Goal: Check status: Check status

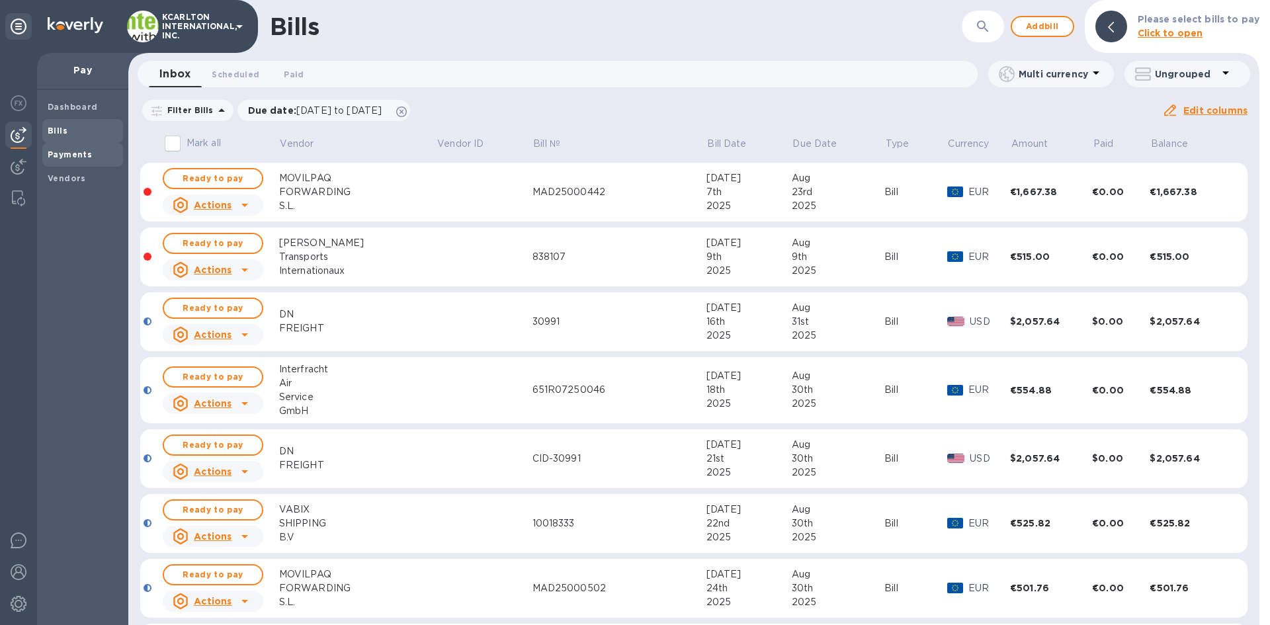
click at [65, 159] on span "Payments" at bounding box center [70, 154] width 44 height 13
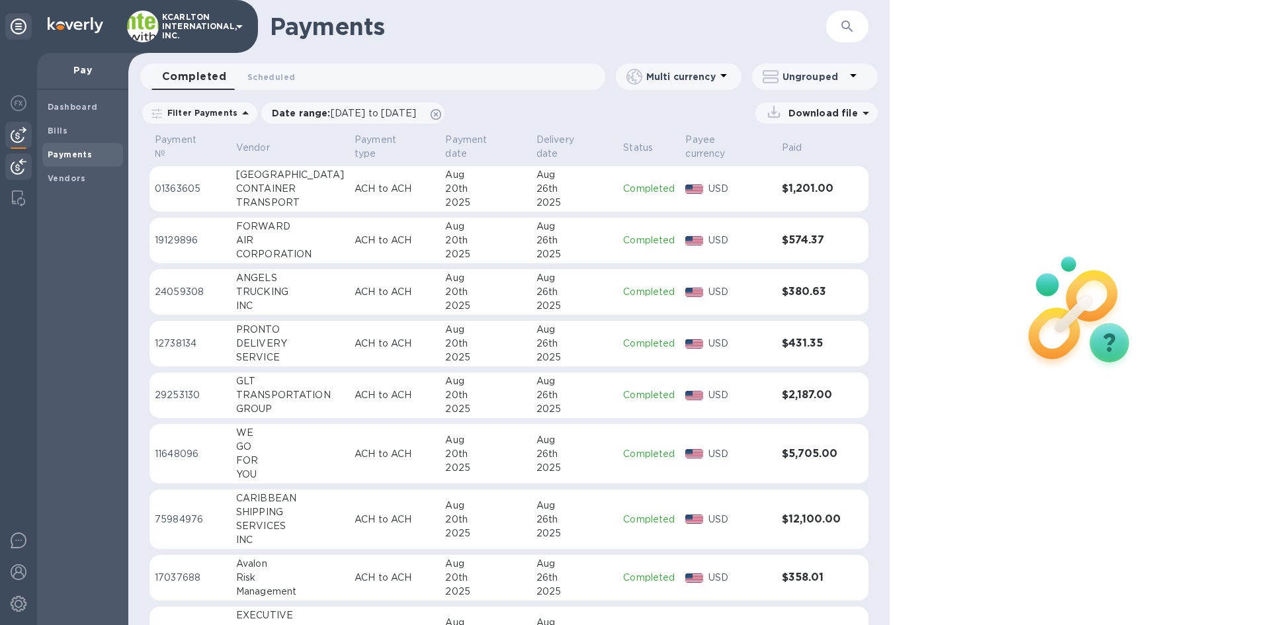
click at [24, 163] on img at bounding box center [19, 167] width 16 height 16
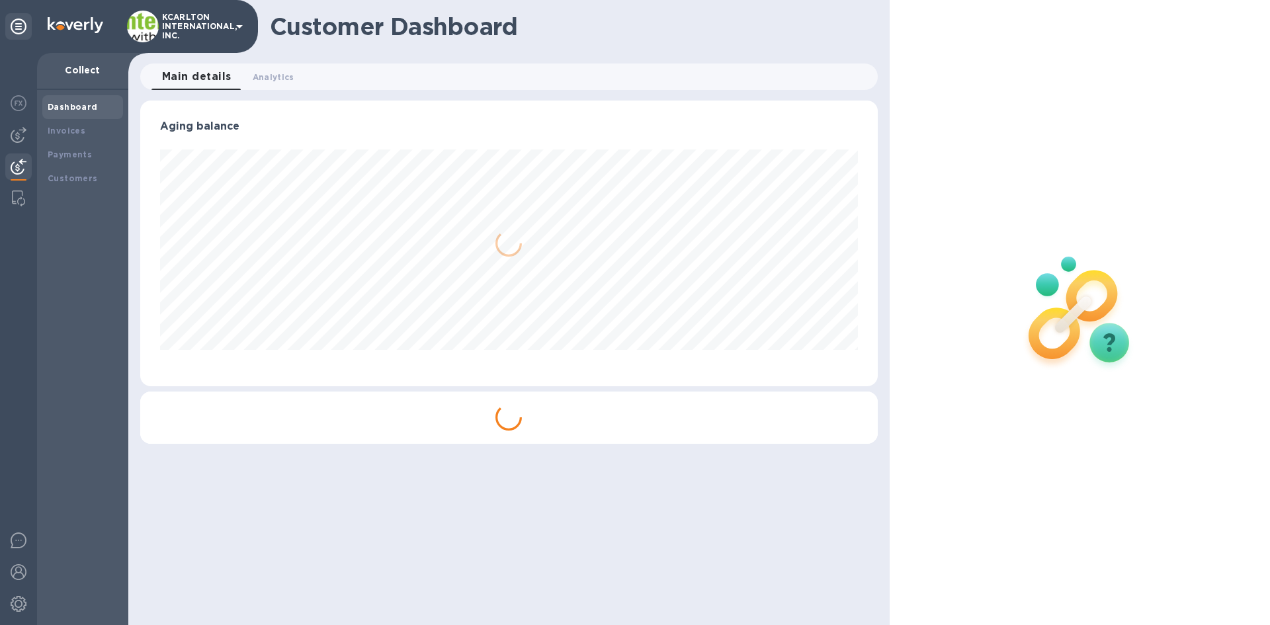
scroll to position [286, 737]
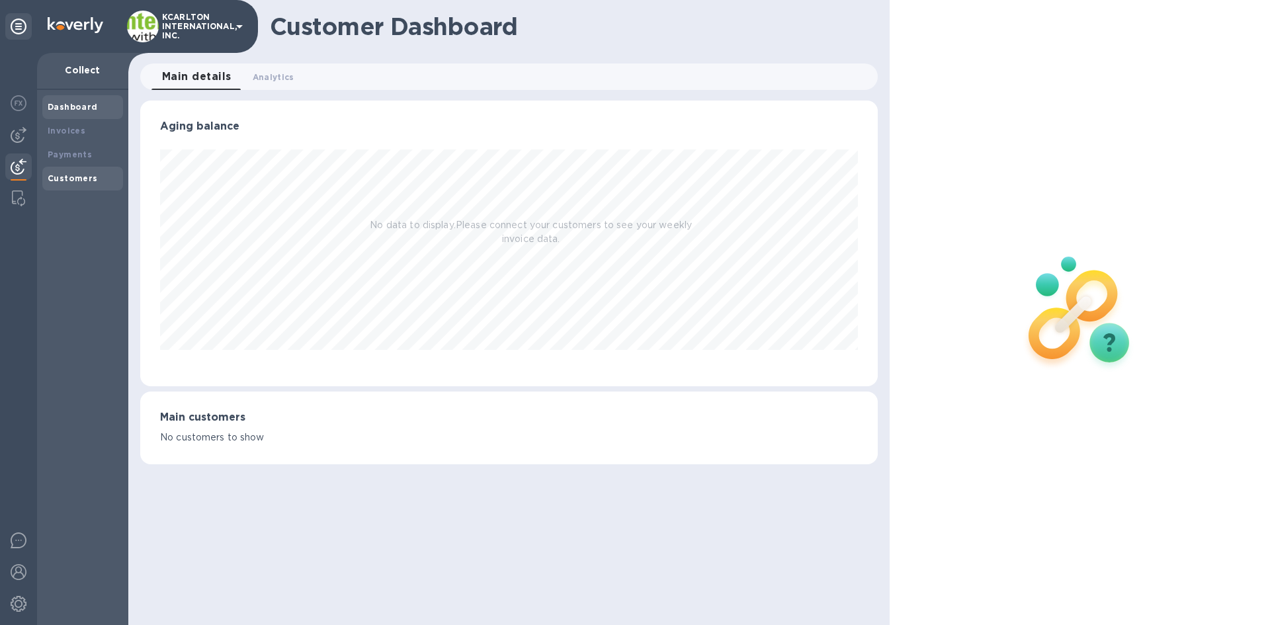
click at [72, 174] on b "Customers" at bounding box center [73, 178] width 50 height 10
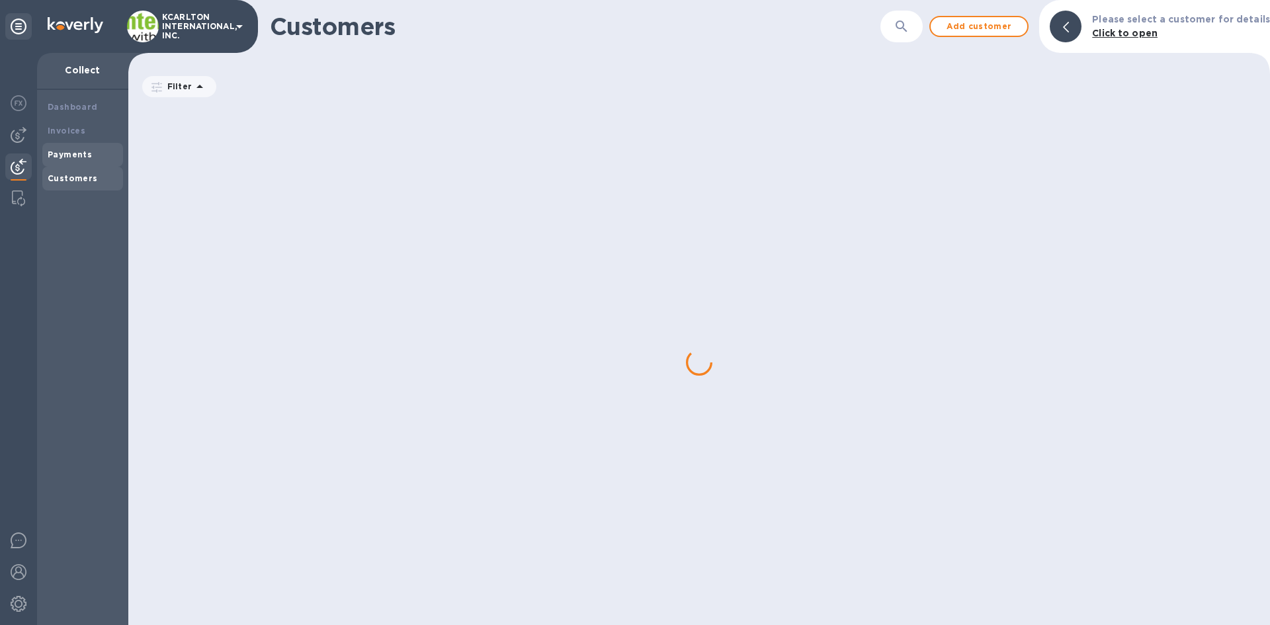
click at [69, 150] on b "Payments" at bounding box center [70, 155] width 44 height 10
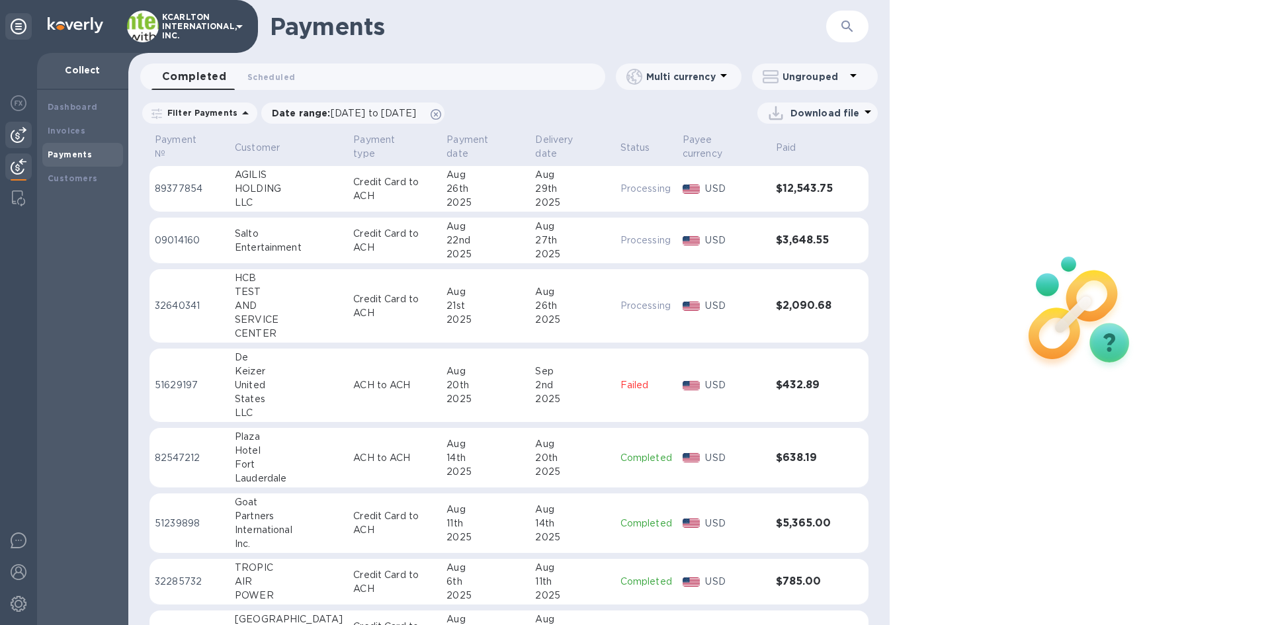
click at [24, 137] on img at bounding box center [19, 135] width 16 height 16
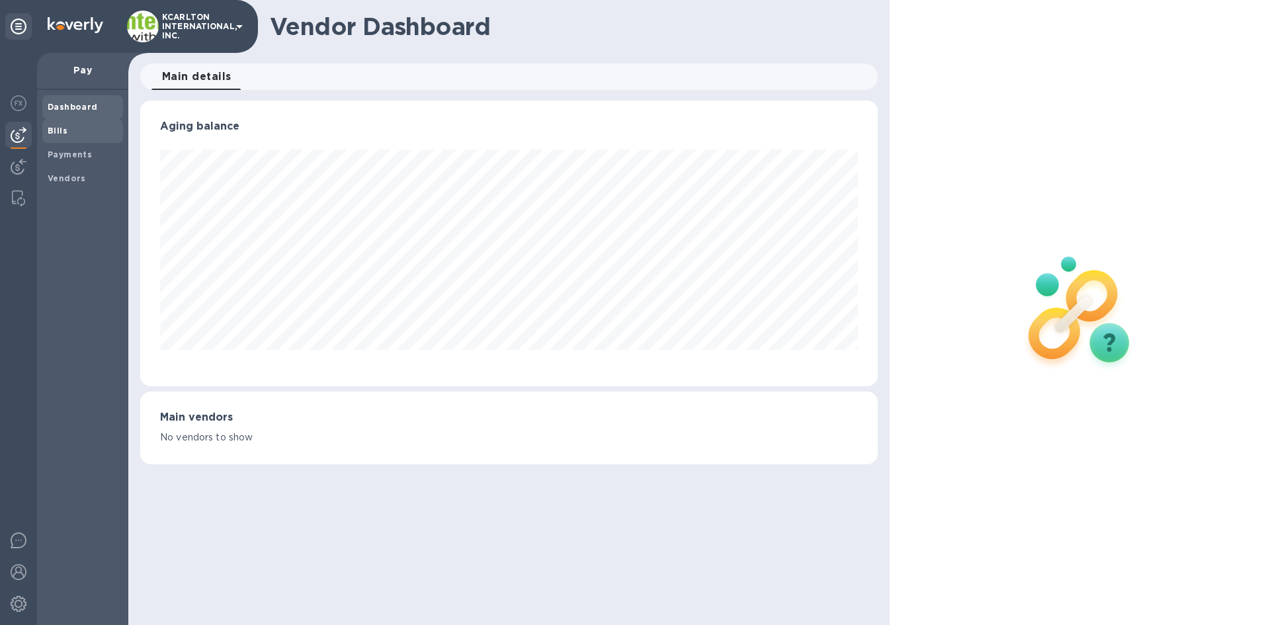
scroll to position [286, 737]
click at [63, 155] on b "Payments" at bounding box center [70, 155] width 44 height 10
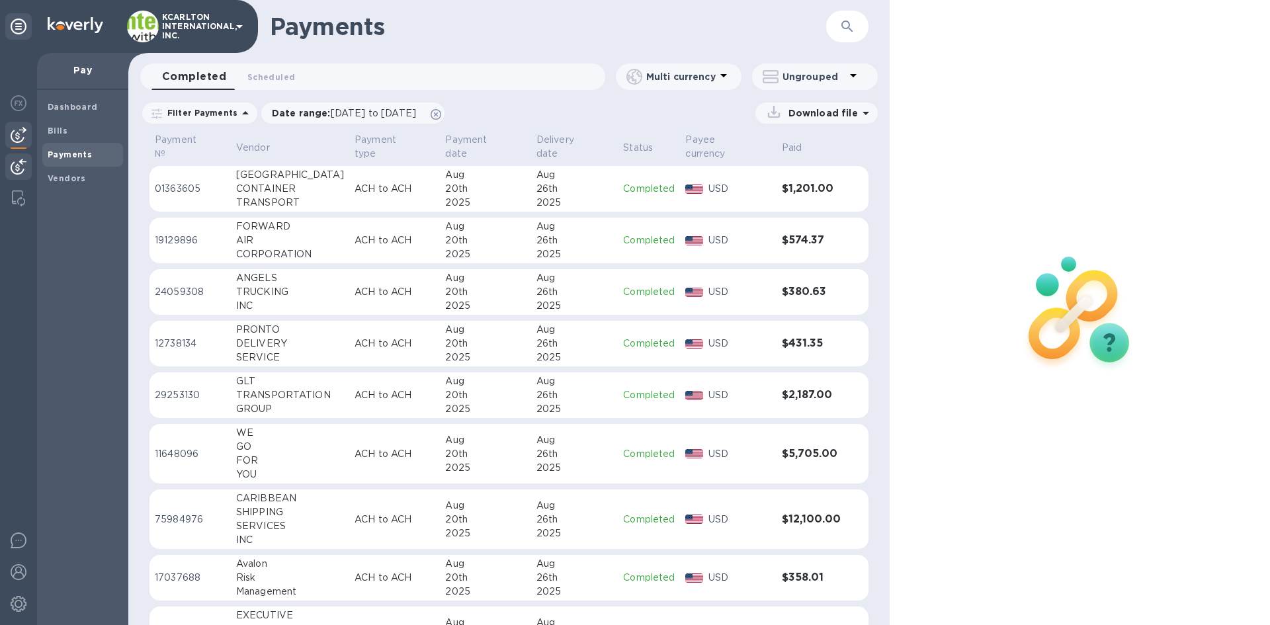
click at [21, 165] on img at bounding box center [19, 167] width 16 height 16
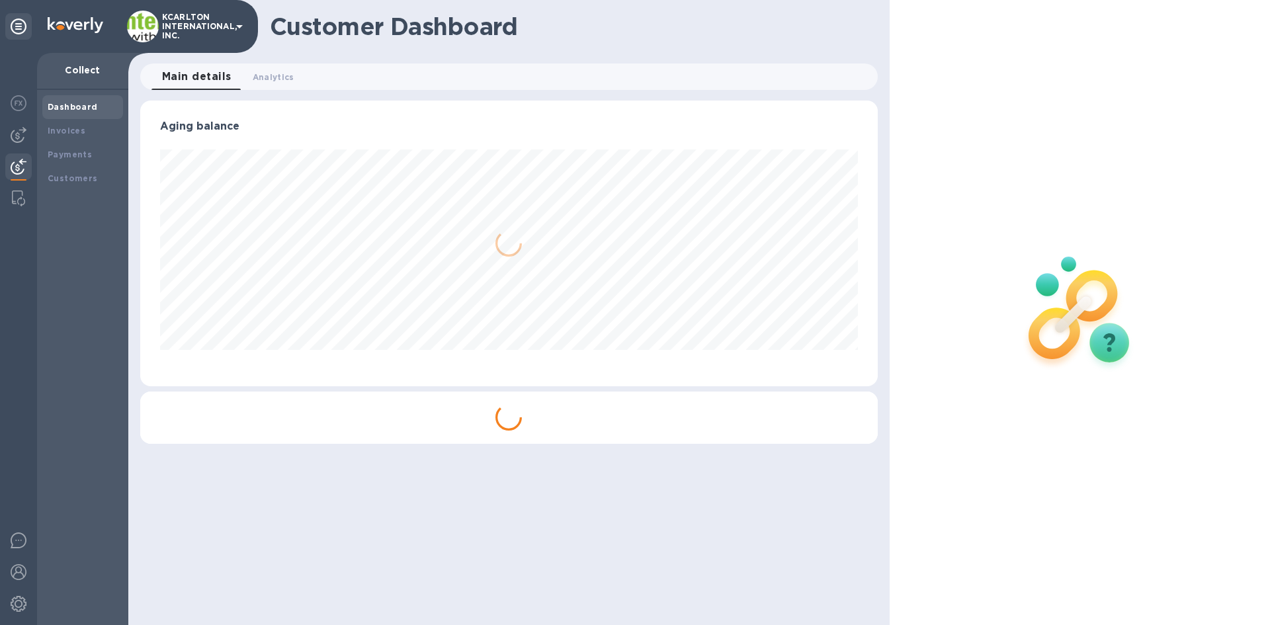
scroll to position [286, 737]
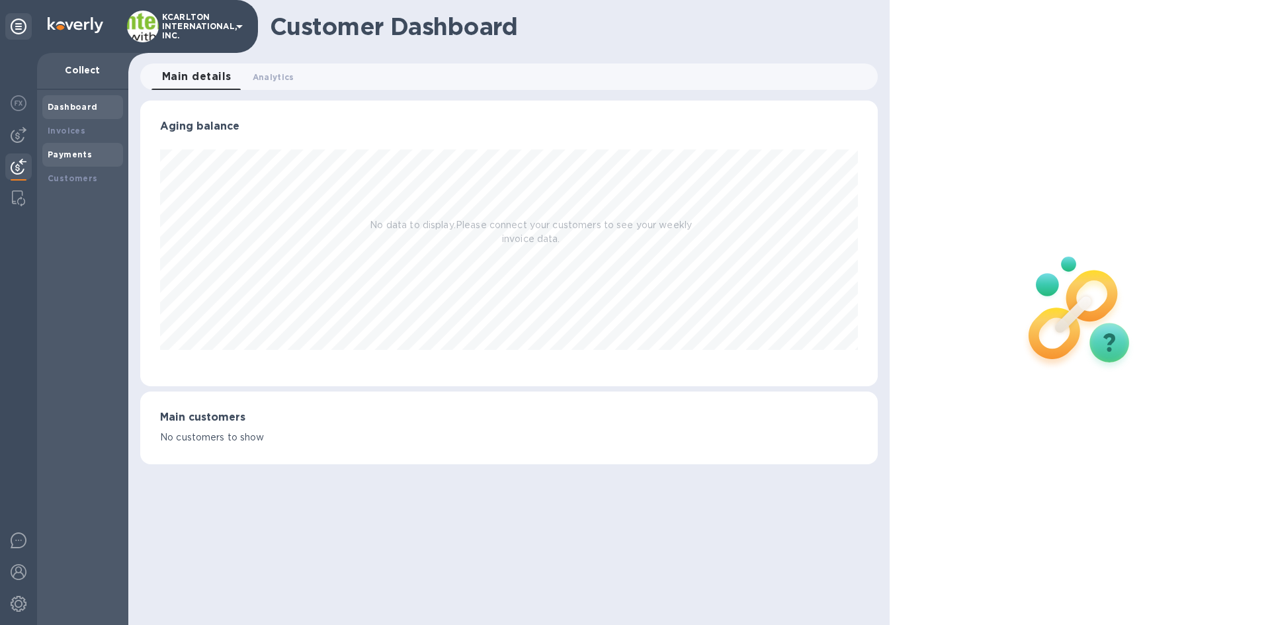
click at [68, 152] on b "Payments" at bounding box center [70, 155] width 44 height 10
